Goal: Transaction & Acquisition: Purchase product/service

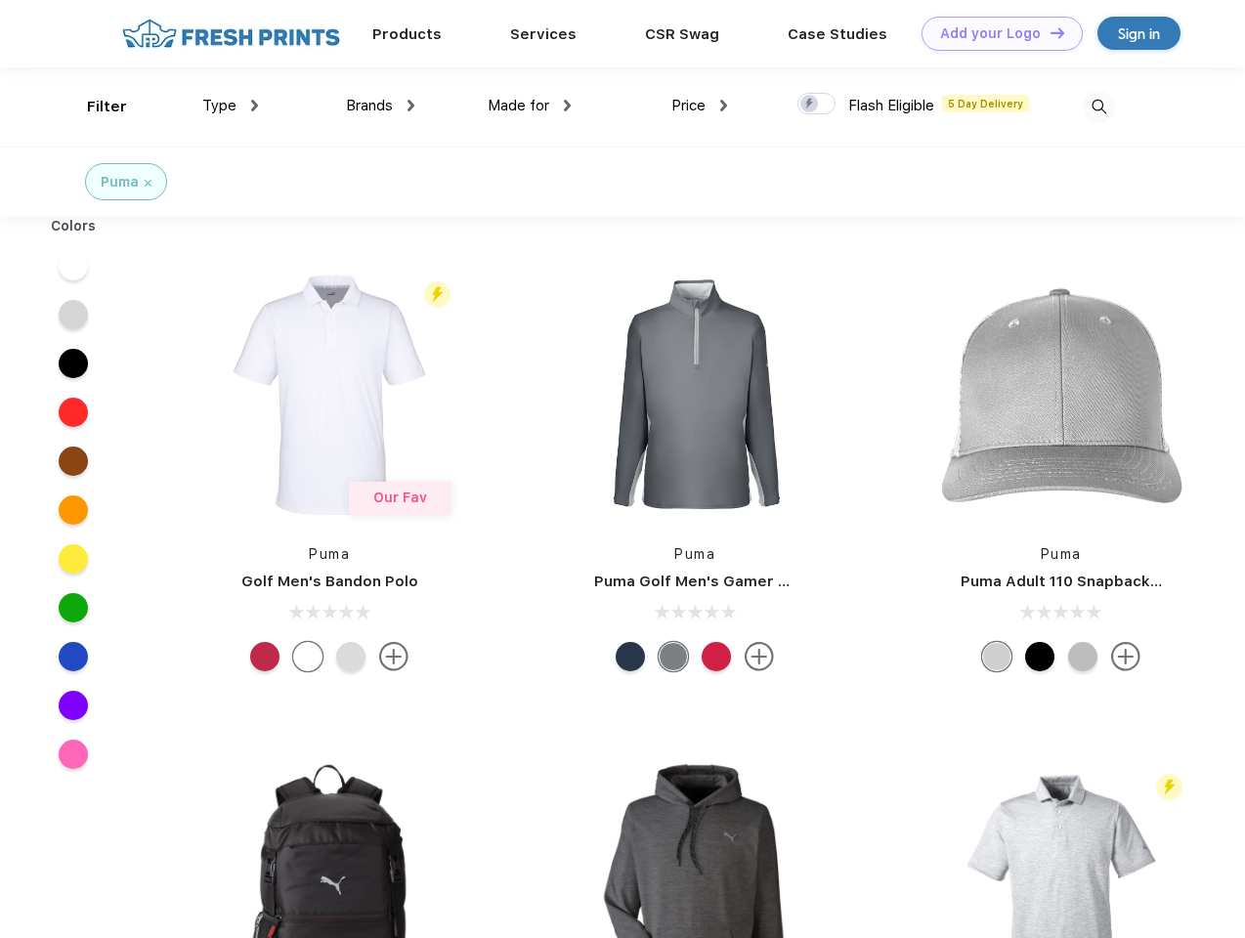
click at [995, 33] on link "Add your Logo Design Tool" at bounding box center [1001, 34] width 161 height 34
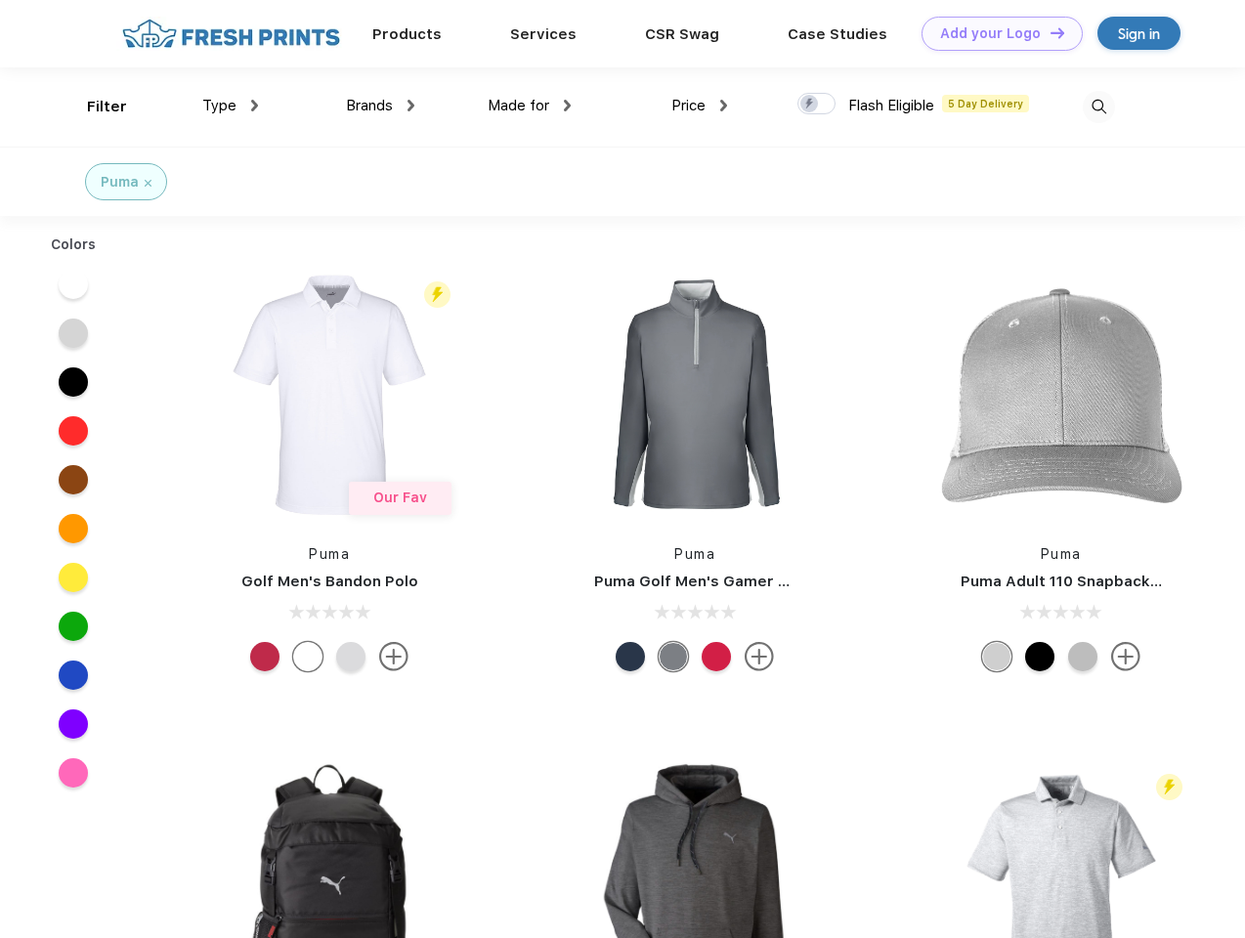
click at [0, 0] on div "Design Tool" at bounding box center [0, 0] width 0 height 0
click at [1048, 32] on link "Add your Logo Design Tool" at bounding box center [1001, 34] width 161 height 34
click at [94, 106] on div "Filter" at bounding box center [107, 107] width 40 height 22
click at [231, 106] on span "Type" at bounding box center [219, 106] width 34 height 18
click at [380, 106] on span "Brands" at bounding box center [369, 106] width 47 height 18
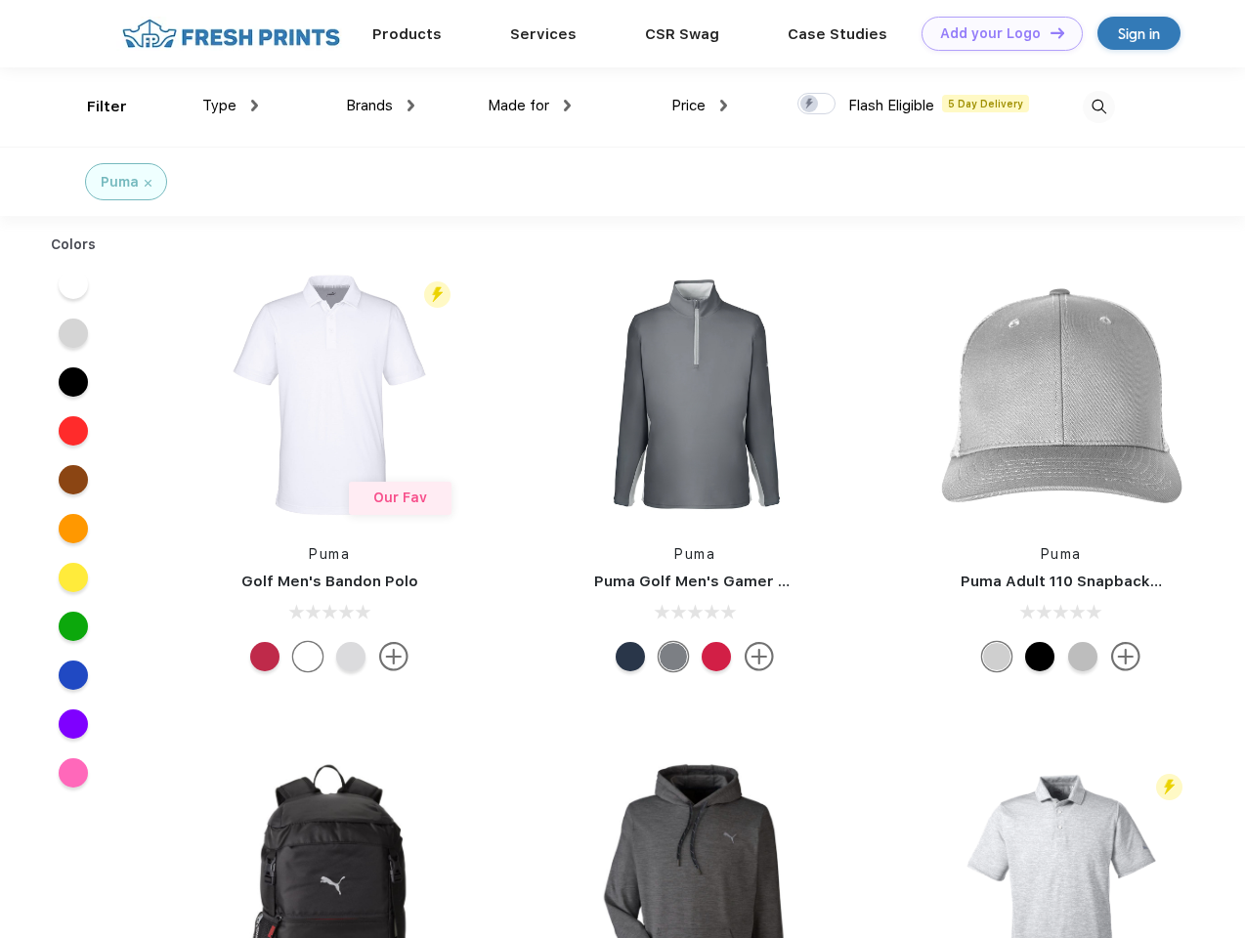
click at [530, 106] on span "Made for" at bounding box center [519, 106] width 62 height 18
click at [700, 106] on span "Price" at bounding box center [688, 106] width 34 height 18
click at [817, 105] on div at bounding box center [816, 103] width 38 height 21
click at [810, 105] on input "checkbox" at bounding box center [803, 98] width 13 height 13
click at [1098, 106] on img at bounding box center [1099, 107] width 32 height 32
